Goal: Task Accomplishment & Management: Complete application form

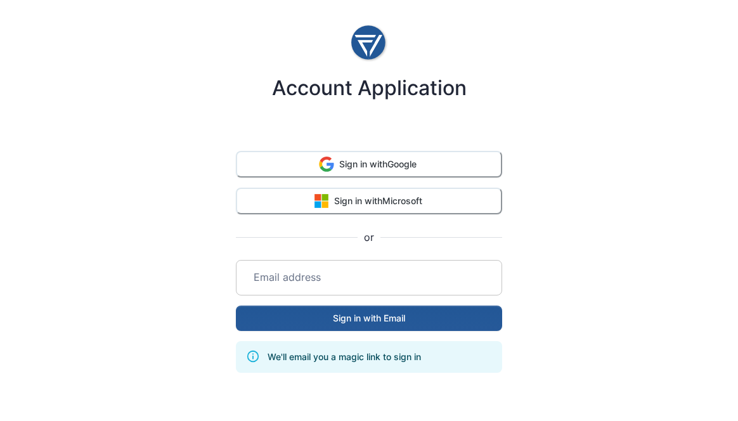
click at [371, 280] on input "email" at bounding box center [368, 277] width 251 height 35
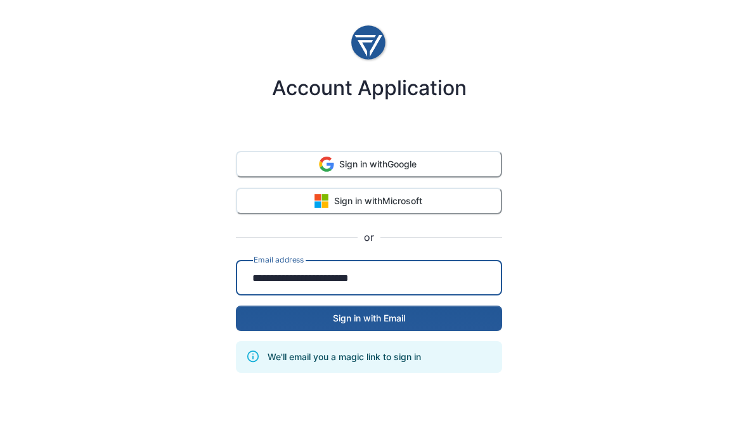
type input "**********"
click at [397, 316] on button "Sign in with Email" at bounding box center [369, 317] width 266 height 25
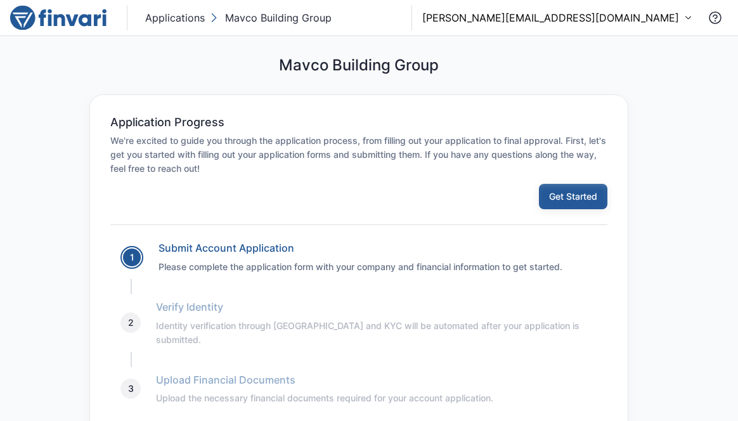
click at [576, 196] on button "Get Started" at bounding box center [573, 196] width 68 height 25
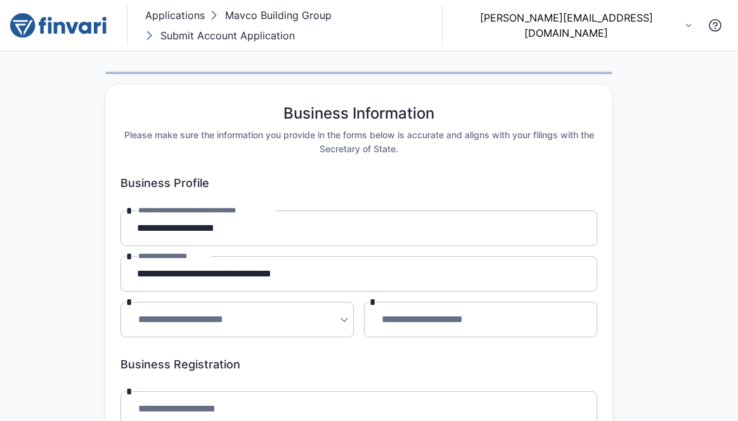
scroll to position [224, 0]
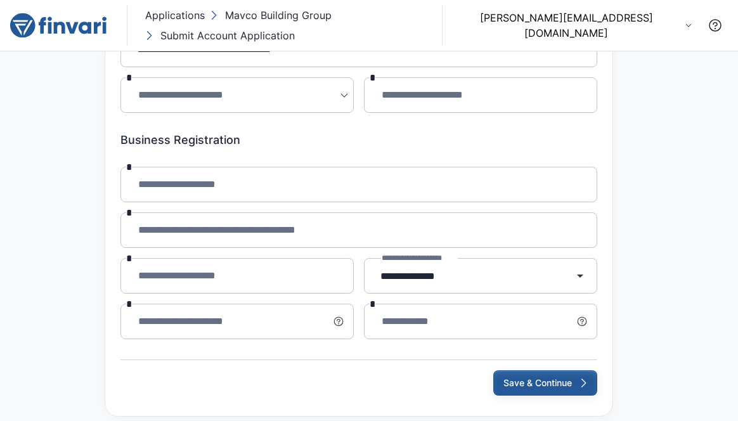
click at [552, 370] on button "Save & Continue" at bounding box center [545, 382] width 104 height 25
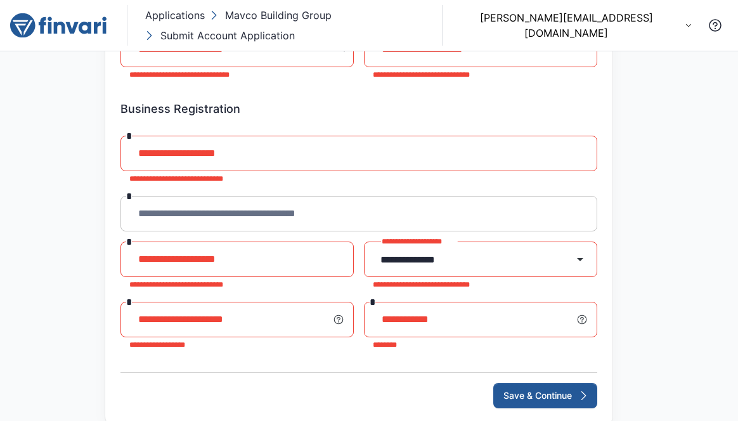
scroll to position [282, 0]
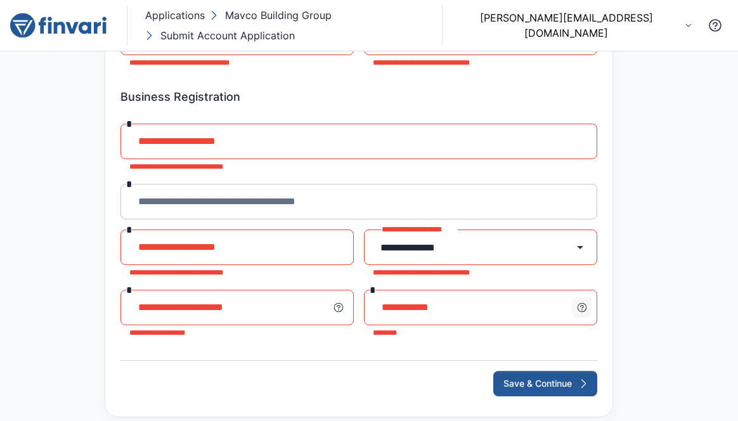
click at [585, 302] on icon "button" at bounding box center [581, 307] width 11 height 11
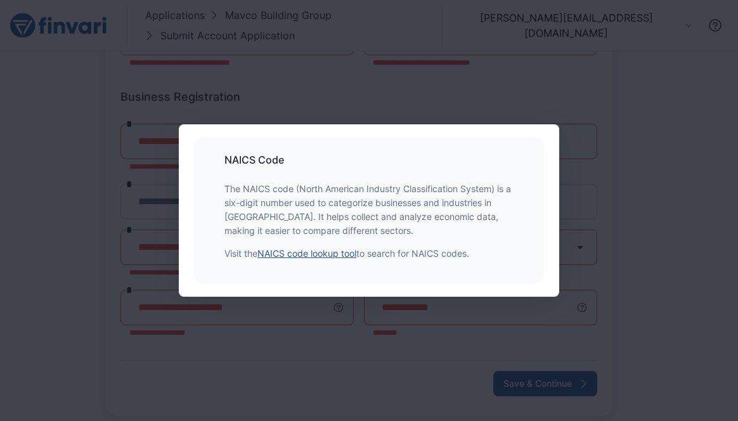
click at [343, 256] on link "NAICS code lookup tool" at bounding box center [306, 253] width 99 height 11
click at [476, 58] on div "NAICS Code The NAICS code (North American Industry Classification System) is a …" at bounding box center [369, 210] width 738 height 421
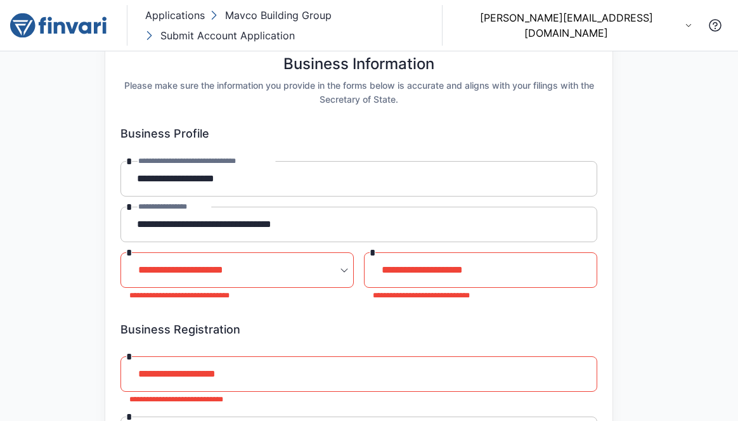
scroll to position [0, 0]
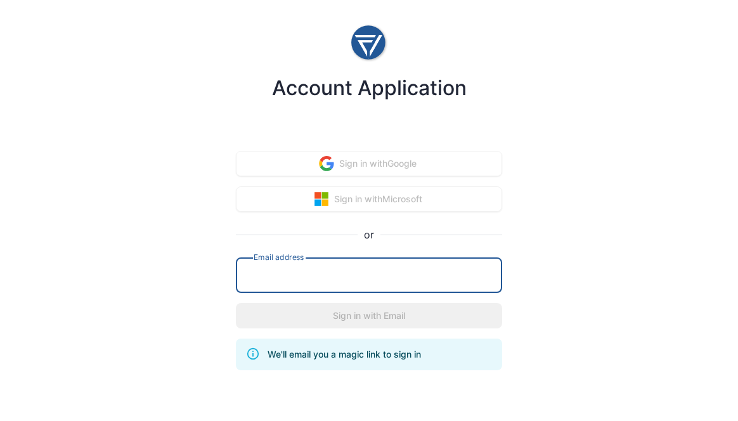
click at [331, 280] on input "email" at bounding box center [368, 274] width 251 height 35
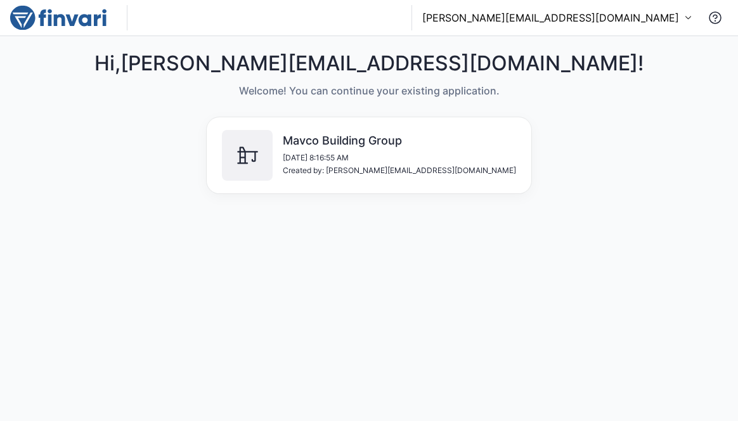
click at [431, 143] on h6 "Mavco Building Group" at bounding box center [399, 141] width 233 height 14
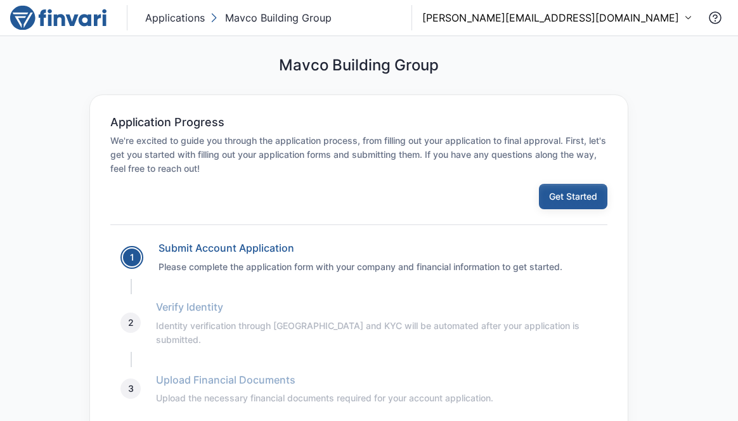
click at [583, 196] on button "Get Started" at bounding box center [573, 196] width 68 height 25
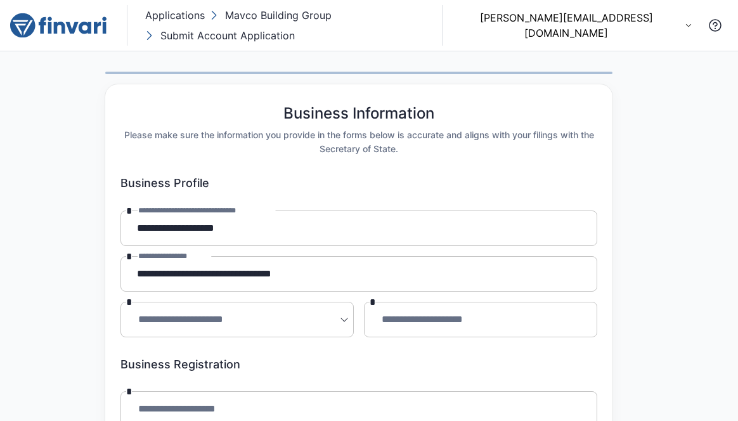
click at [342, 305] on body "**********" at bounding box center [369, 210] width 738 height 421
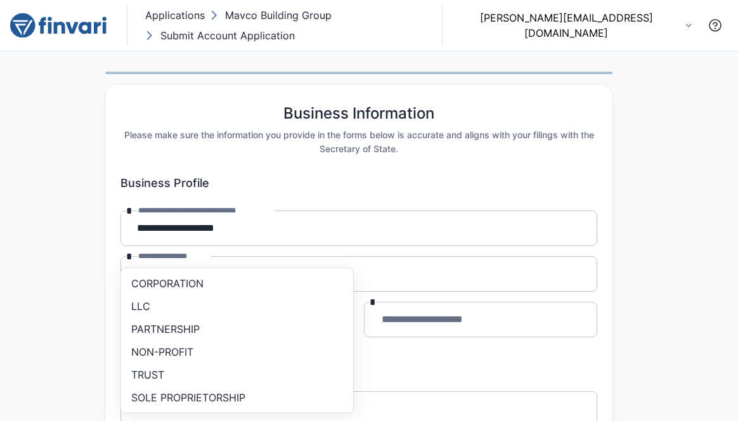
click at [286, 286] on li "CORPORATION" at bounding box center [237, 283] width 222 height 20
type input "**********"
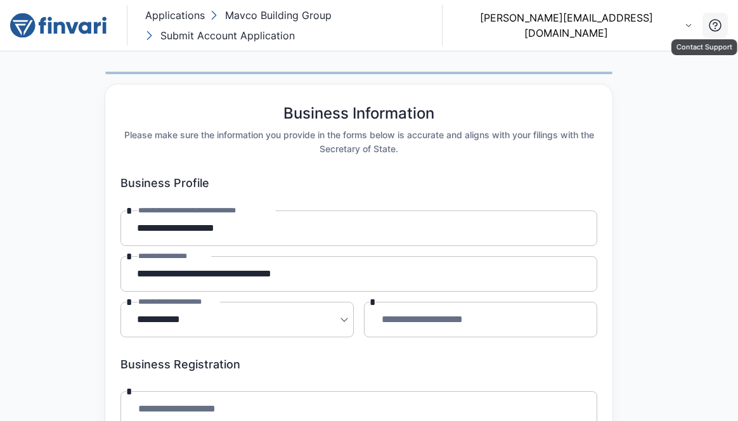
click at [715, 19] on icon "Contact Support" at bounding box center [714, 25] width 13 height 13
